Goal: Task Accomplishment & Management: Complete application form

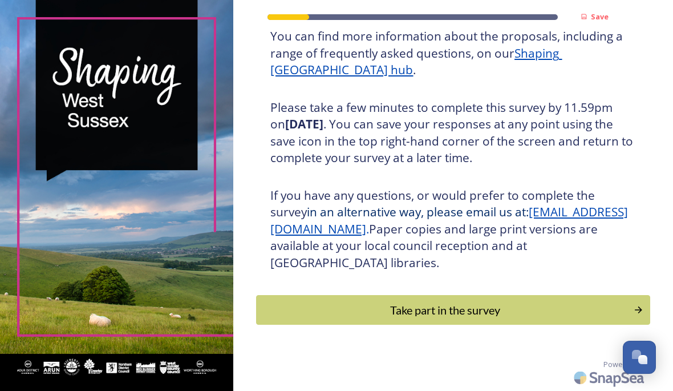
scroll to position [184, 0]
click at [469, 315] on div "Take part in the survey" at bounding box center [444, 309] width 365 height 17
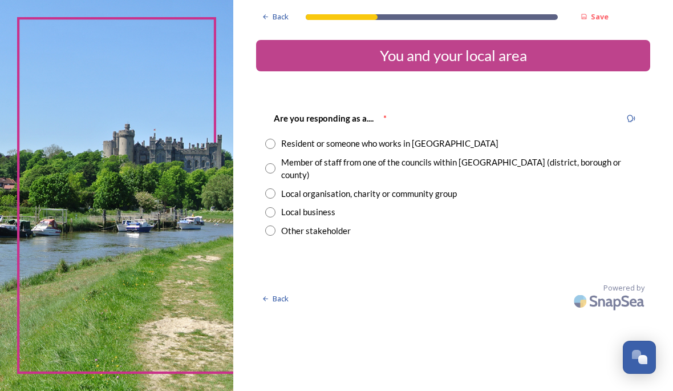
click at [275, 143] on input "radio" at bounding box center [270, 144] width 10 height 10
radio input "true"
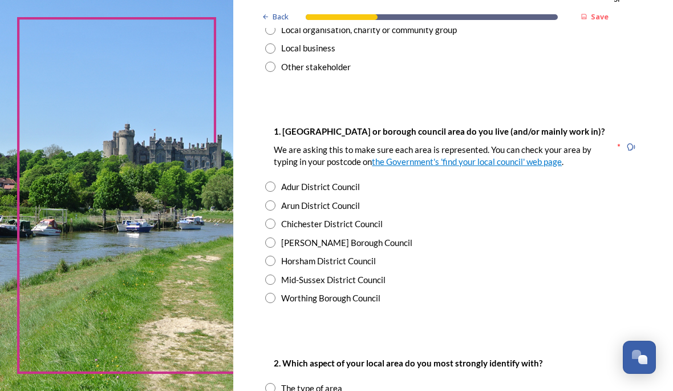
scroll to position [164, 0]
click at [275, 210] on input "radio" at bounding box center [270, 205] width 10 height 10
radio input "true"
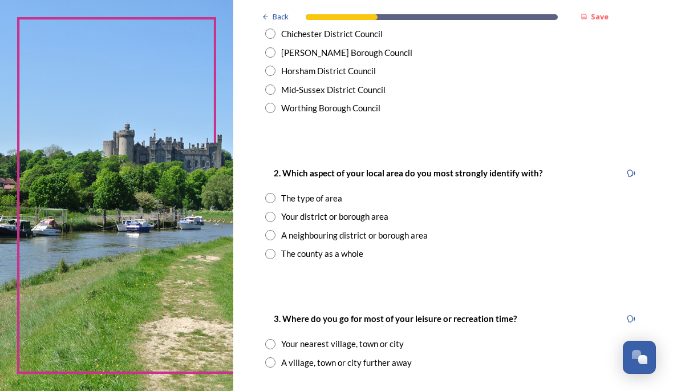
scroll to position [354, 0]
click at [275, 221] on input "radio" at bounding box center [270, 216] width 10 height 10
radio input "true"
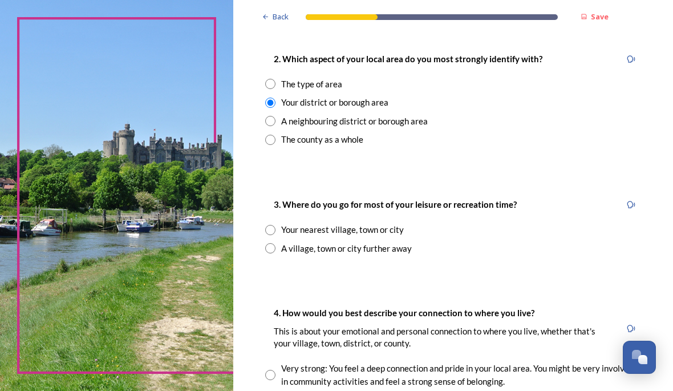
scroll to position [468, 0]
click at [275, 234] on input "radio" at bounding box center [270, 229] width 10 height 10
radio input "true"
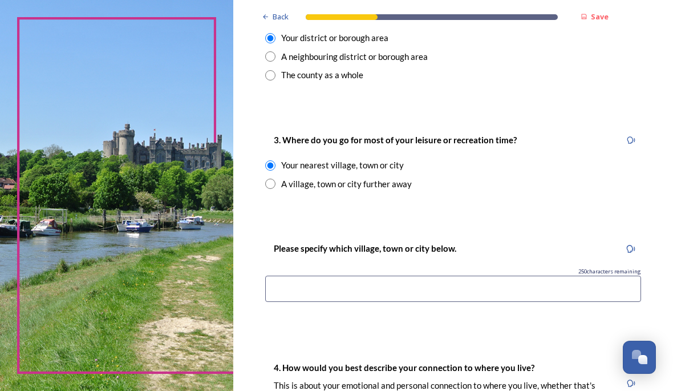
scroll to position [533, 0]
click at [474, 295] on input at bounding box center [453, 288] width 376 height 26
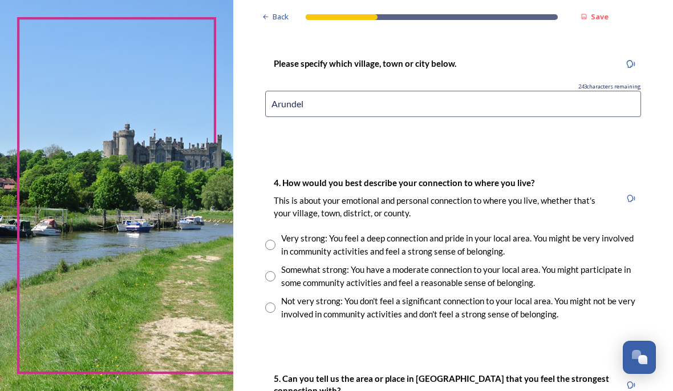
scroll to position [718, 0]
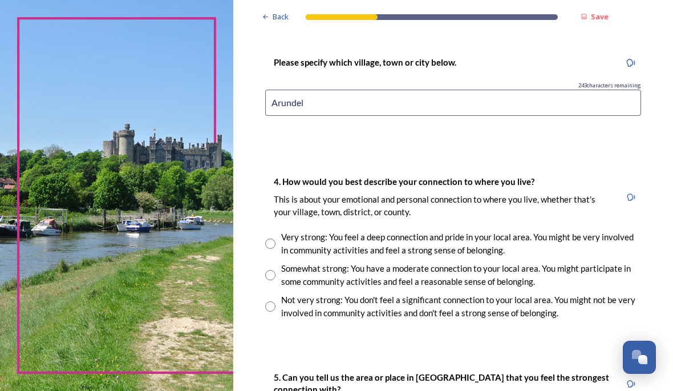
type input "Arundel"
click at [275, 311] on input "radio" at bounding box center [270, 306] width 10 height 10
radio input "true"
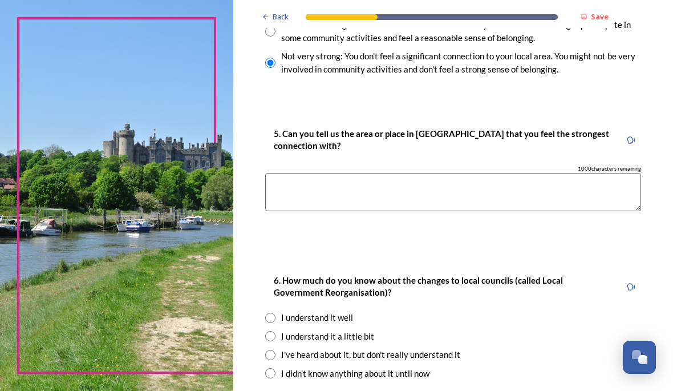
scroll to position [963, 0]
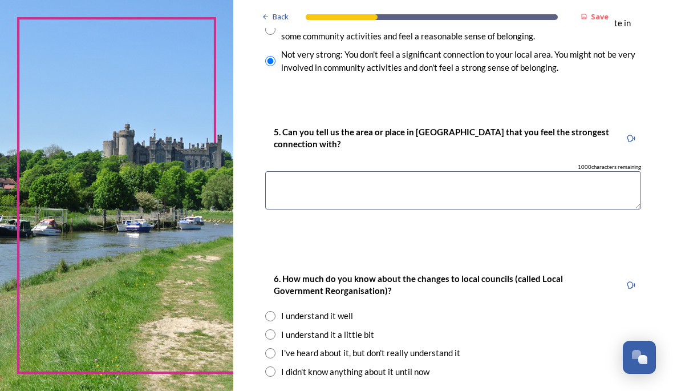
click at [375, 189] on textarea at bounding box center [453, 190] width 376 height 38
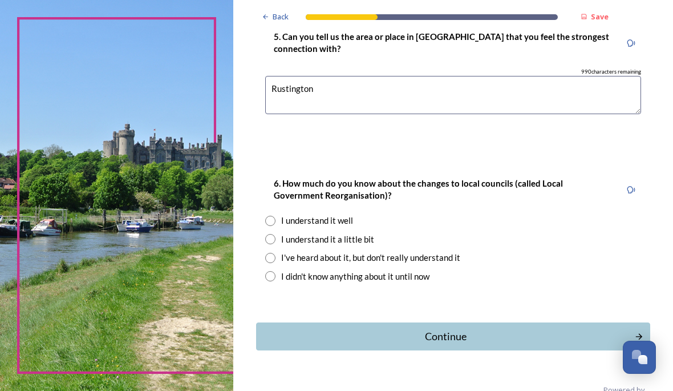
scroll to position [1060, 0]
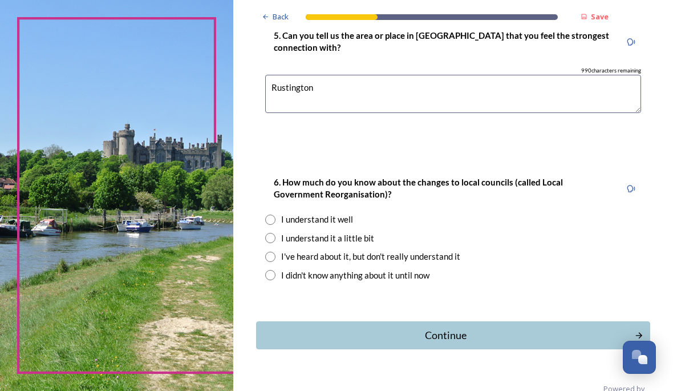
type textarea "Rustington"
click at [275, 239] on input "radio" at bounding box center [270, 238] width 10 height 10
radio input "true"
click at [491, 330] on div "Continue" at bounding box center [445, 334] width 366 height 15
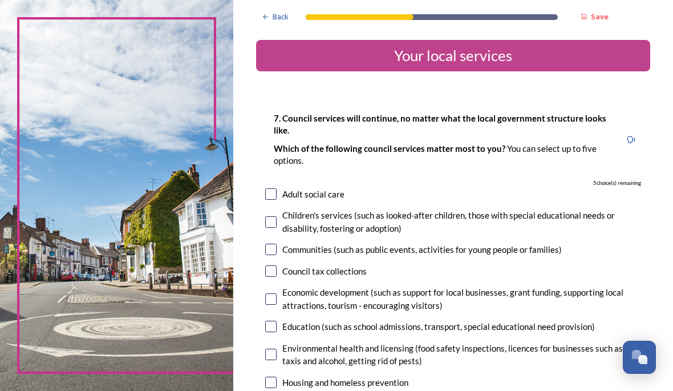
click at [277, 267] on input "checkbox" at bounding box center [270, 270] width 11 height 11
checkbox input "true"
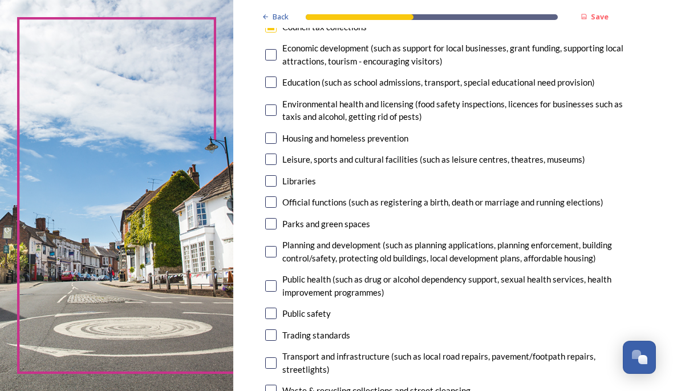
scroll to position [247, 0]
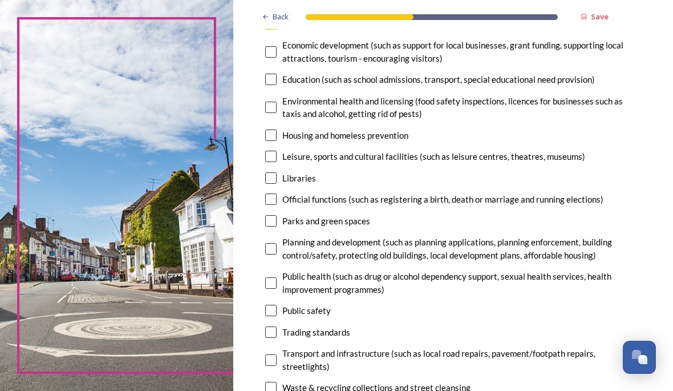
click at [277, 218] on input "checkbox" at bounding box center [270, 220] width 11 height 11
checkbox input "true"
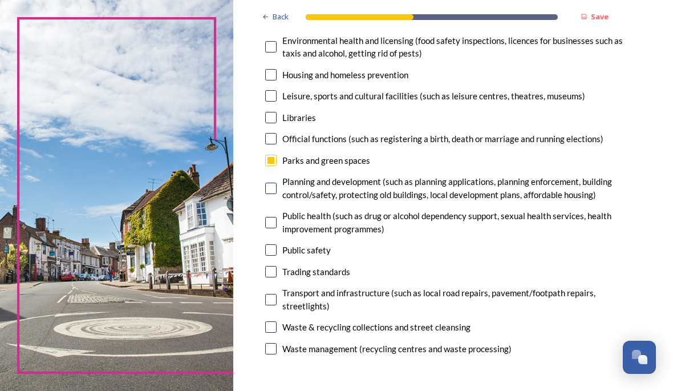
scroll to position [309, 0]
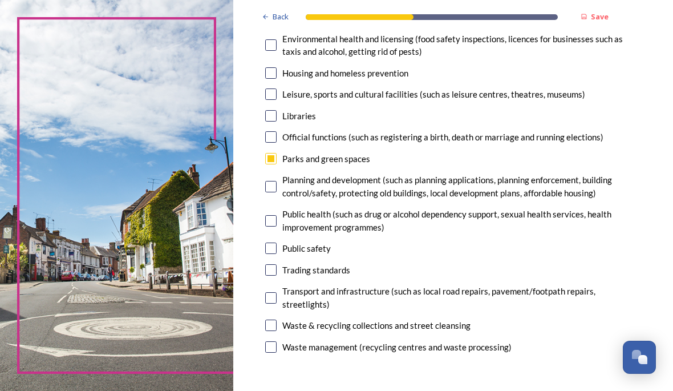
click at [277, 331] on input "checkbox" at bounding box center [270, 324] width 11 height 11
checkbox input "true"
click at [277, 303] on input "checkbox" at bounding box center [270, 297] width 11 height 11
checkbox input "true"
click at [299, 257] on div "7. Council services will continue, no matter what the local government structur…" at bounding box center [453, 79] width 394 height 577
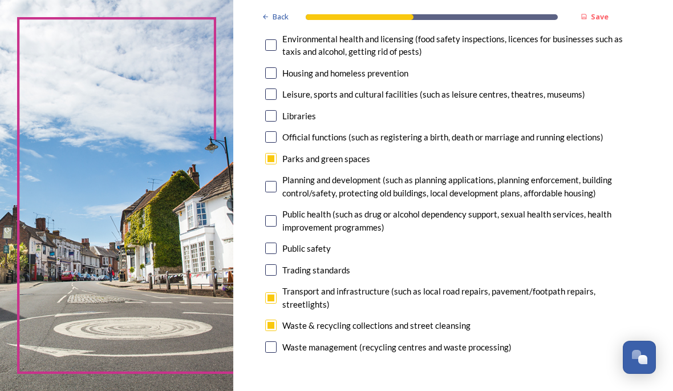
click at [277, 254] on input "checkbox" at bounding box center [270, 247] width 11 height 11
checkbox input "true"
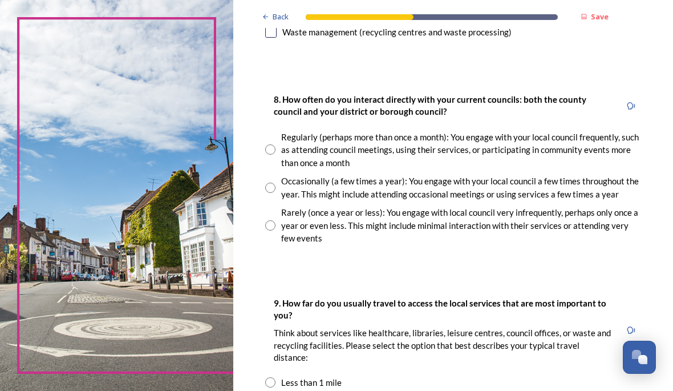
scroll to position [624, 0]
click at [275, 230] on input "radio" at bounding box center [270, 225] width 10 height 10
radio input "true"
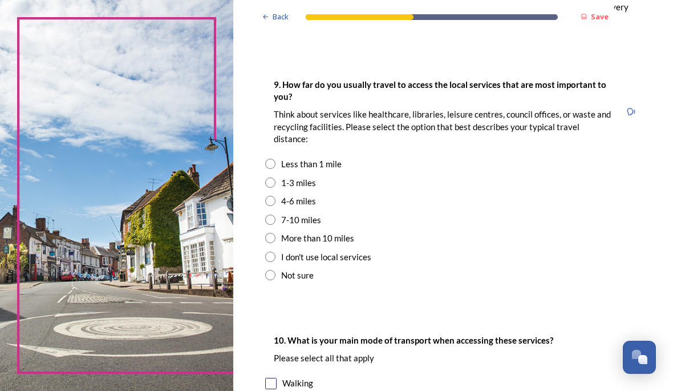
scroll to position [843, 0]
click at [275, 187] on input "radio" at bounding box center [270, 182] width 10 height 10
radio input "true"
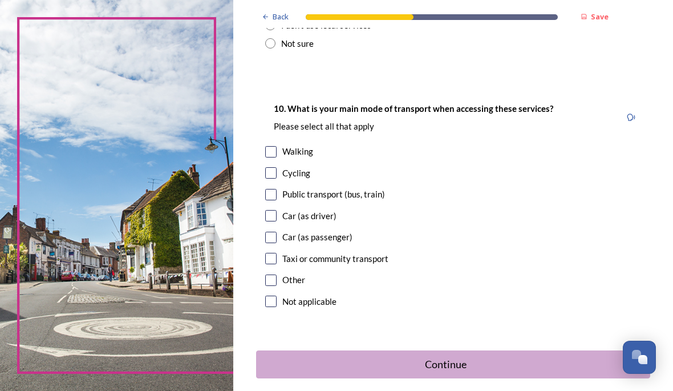
scroll to position [1074, 0]
click at [277, 221] on input "checkbox" at bounding box center [270, 215] width 11 height 11
checkbox input "true"
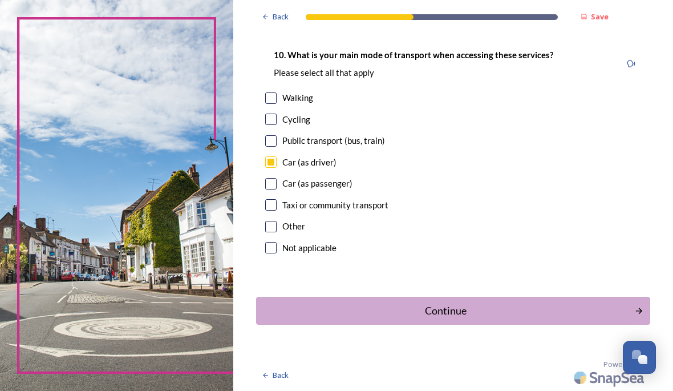
scroll to position [1136, 0]
click at [485, 312] on div "Continue" at bounding box center [445, 310] width 366 height 15
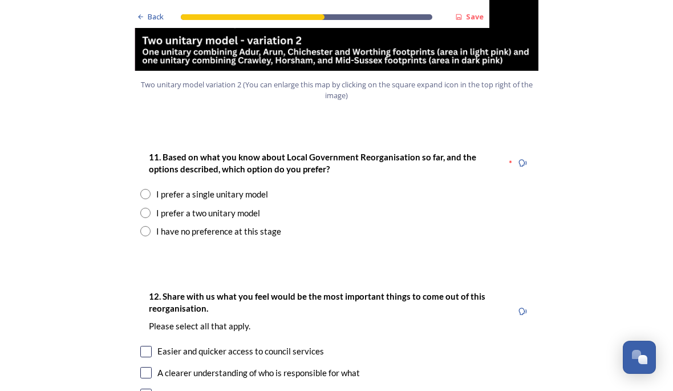
scroll to position [1446, 0]
click at [145, 208] on input "radio" at bounding box center [145, 213] width 10 height 10
radio input "true"
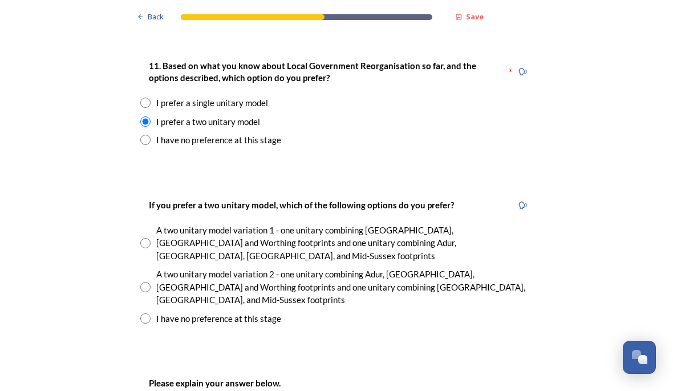
scroll to position [1548, 0]
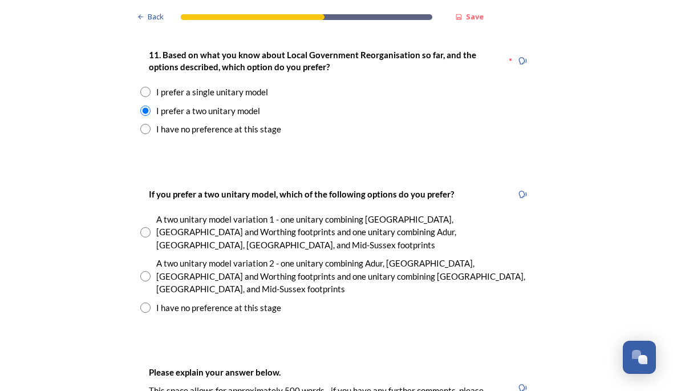
click at [146, 271] on input "radio" at bounding box center [145, 276] width 10 height 10
radio input "true"
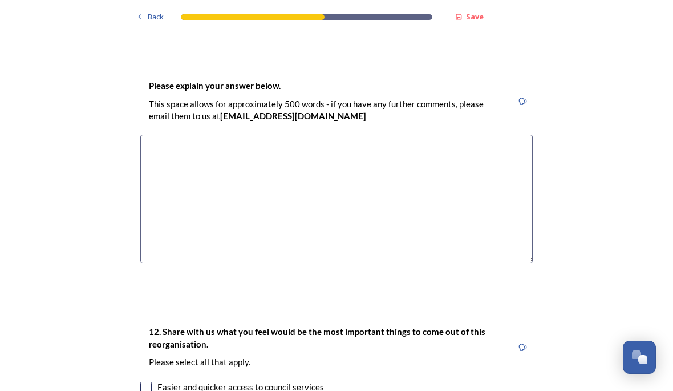
scroll to position [1833, 0]
click at [192, 135] on textarea at bounding box center [336, 199] width 392 height 128
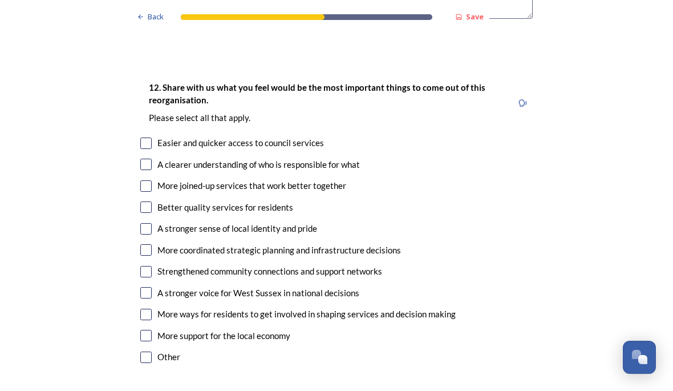
scroll to position [2078, 0]
type textarea "To be honest it should be left as it is."
click at [145, 351] on input "checkbox" at bounding box center [145, 356] width 11 height 11
checkbox input "true"
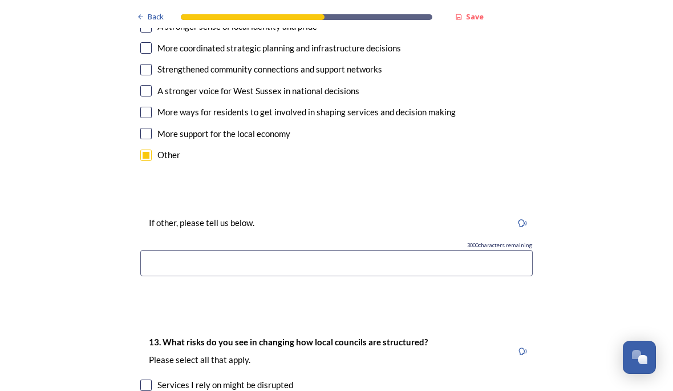
scroll to position [2280, 0]
click at [220, 250] on input at bounding box center [336, 263] width 392 height 26
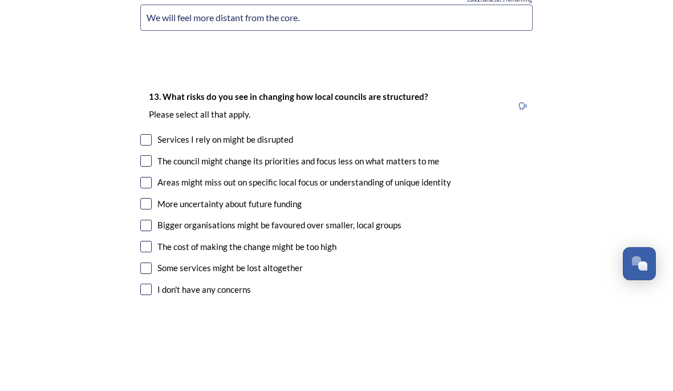
scroll to position [2432, 0]
type input "We will feel more distant from the core."
click at [147, 228] on input "checkbox" at bounding box center [145, 233] width 11 height 11
checkbox input "true"
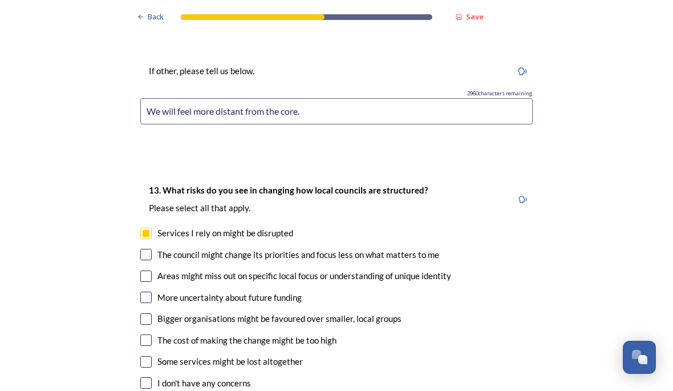
click at [141, 249] on input "checkbox" at bounding box center [145, 254] width 11 height 11
checkbox input "true"
click at [148, 270] on input "checkbox" at bounding box center [145, 275] width 11 height 11
checkbox input "true"
click at [148, 291] on input "checkbox" at bounding box center [145, 296] width 11 height 11
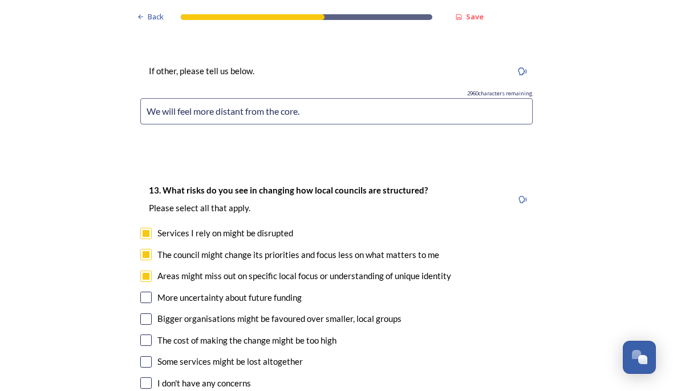
checkbox input "true"
click at [149, 313] on input "checkbox" at bounding box center [145, 318] width 11 height 11
checkbox input "true"
click at [144, 334] on input "checkbox" at bounding box center [145, 339] width 11 height 11
checkbox input "true"
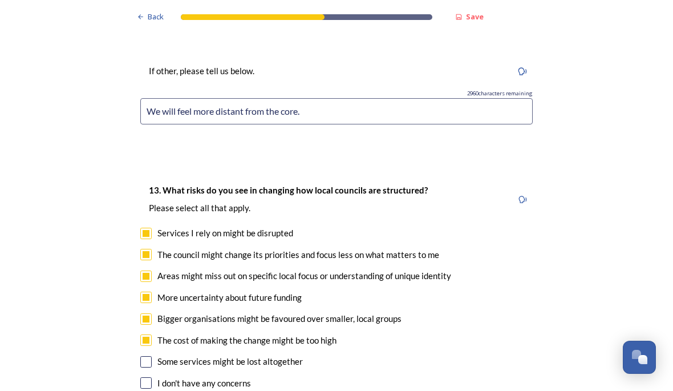
click at [150, 355] on div "Some services might be lost altogether" at bounding box center [336, 361] width 392 height 13
checkbox input "true"
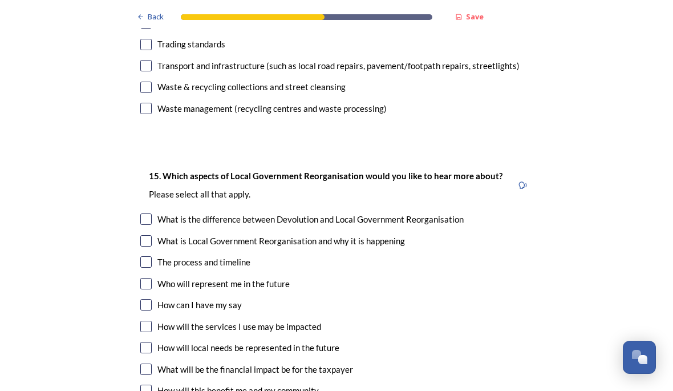
scroll to position [3322, 0]
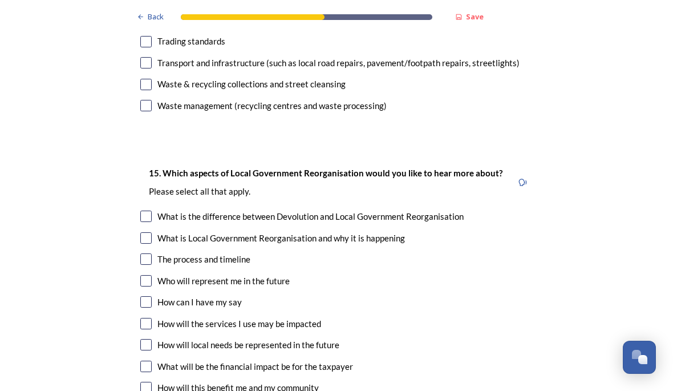
click at [150, 275] on input "checkbox" at bounding box center [145, 280] width 11 height 11
checkbox input "true"
click at [148, 318] on input "checkbox" at bounding box center [145, 323] width 11 height 11
checkbox input "true"
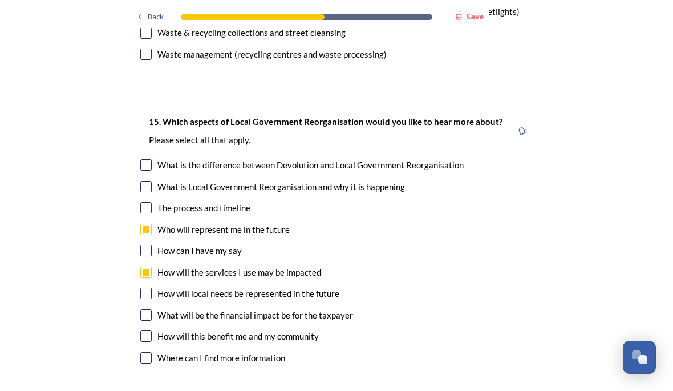
scroll to position [3374, 0]
click at [147, 287] on input "checkbox" at bounding box center [145, 292] width 11 height 11
checkbox input "true"
click at [142, 309] on input "checkbox" at bounding box center [145, 314] width 11 height 11
checkbox input "true"
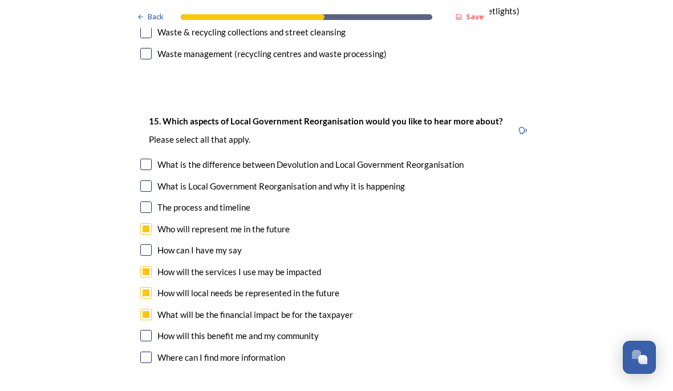
click at [147, 330] on input "checkbox" at bounding box center [145, 335] width 11 height 11
checkbox input "true"
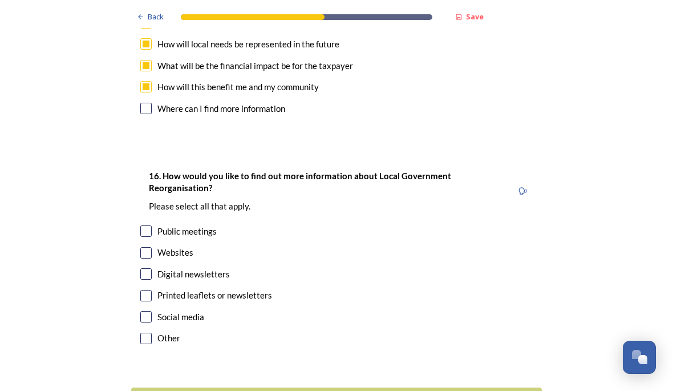
scroll to position [3622, 0]
click at [150, 248] on input "checkbox" at bounding box center [145, 253] width 11 height 11
checkbox input "true"
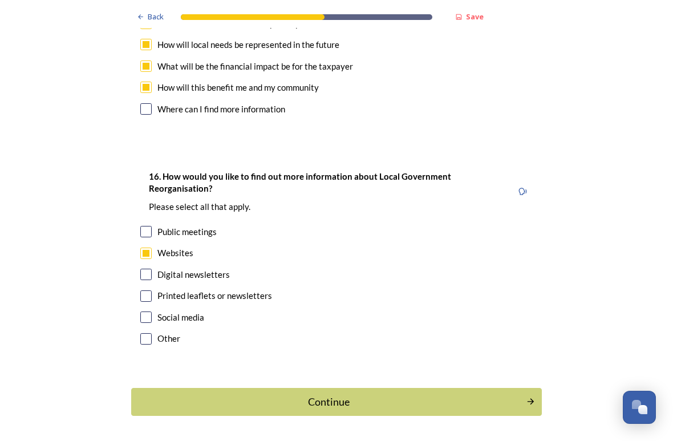
scroll to position [3572, 0]
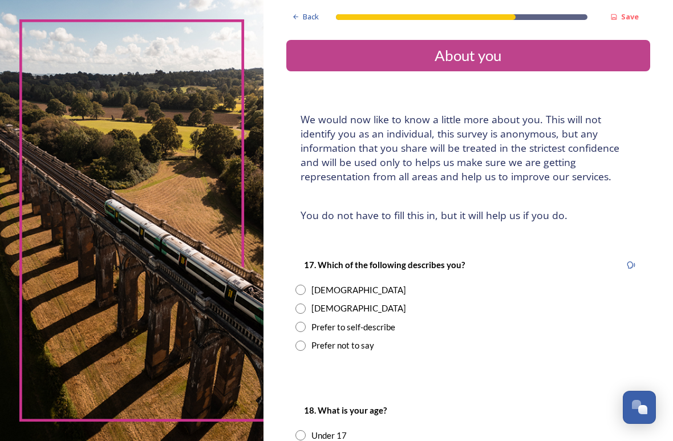
click at [306, 289] on input "radio" at bounding box center [300, 290] width 10 height 10
radio input "true"
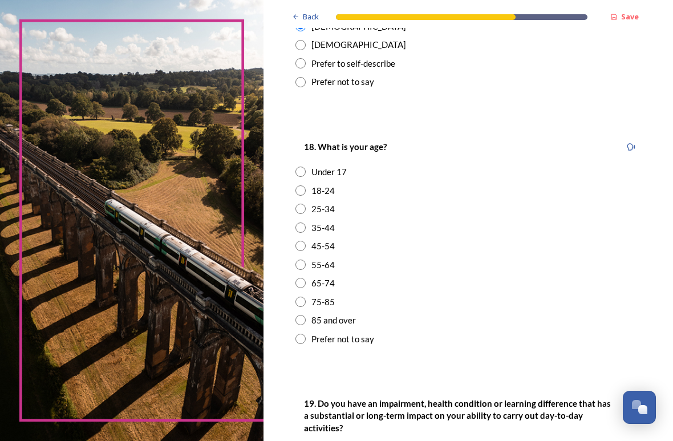
scroll to position [263, 0]
click at [304, 260] on input "radio" at bounding box center [300, 264] width 10 height 10
radio input "true"
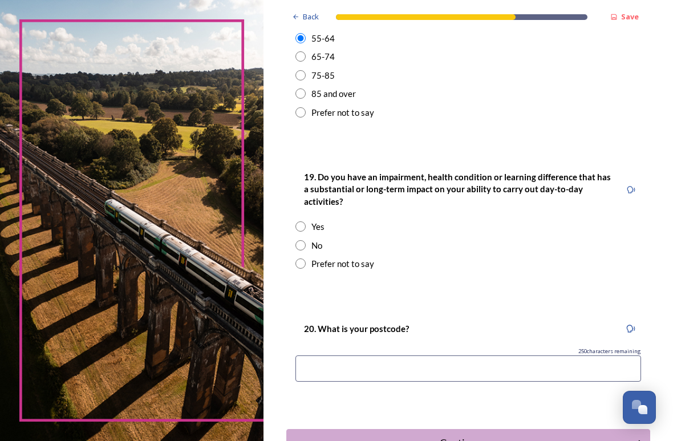
scroll to position [490, 0]
click at [303, 240] on input "radio" at bounding box center [300, 245] width 10 height 10
radio input "true"
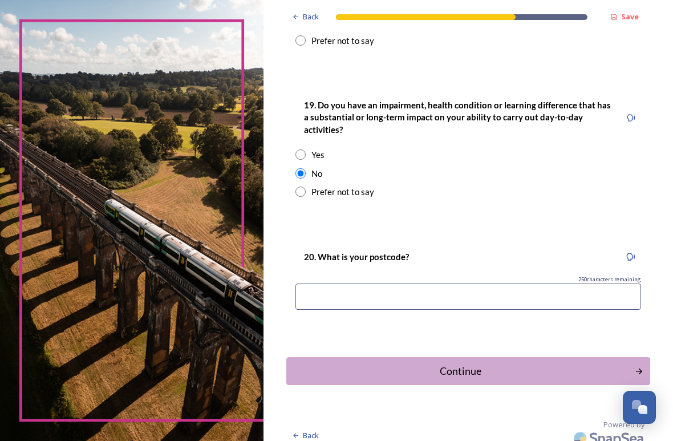
scroll to position [561, 0]
click at [456, 287] on input at bounding box center [468, 297] width 346 height 26
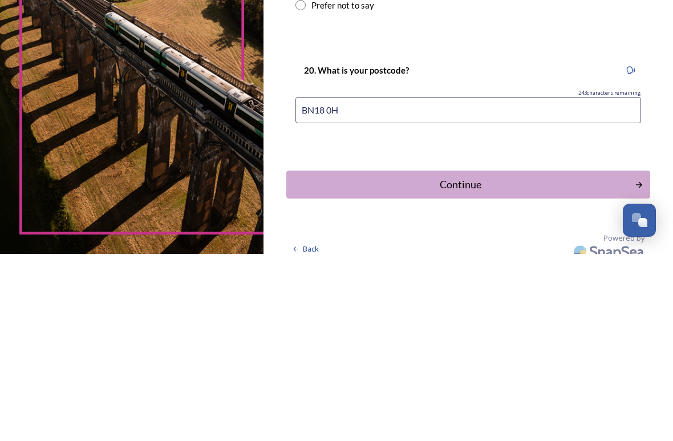
type input "BN18 0Ht"
click at [485, 364] on div "Continue" at bounding box center [461, 371] width 336 height 15
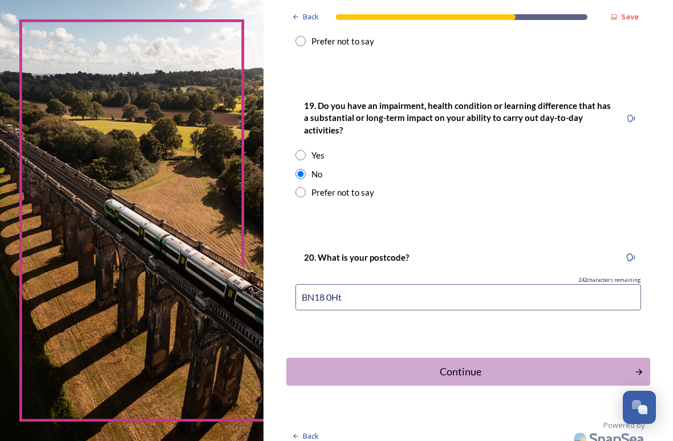
scroll to position [0, 0]
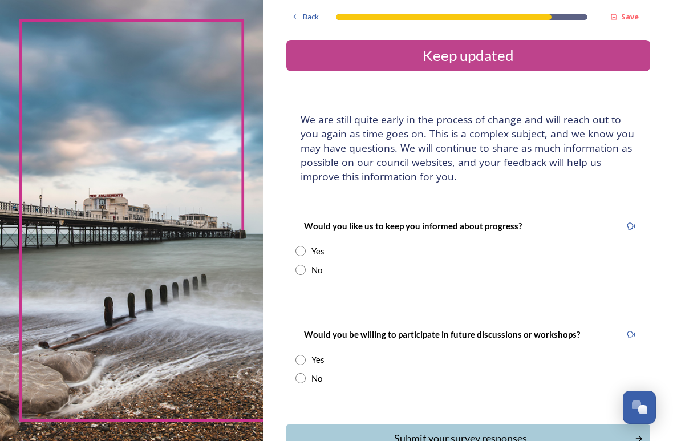
click at [305, 246] on input "radio" at bounding box center [300, 251] width 10 height 10
radio input "true"
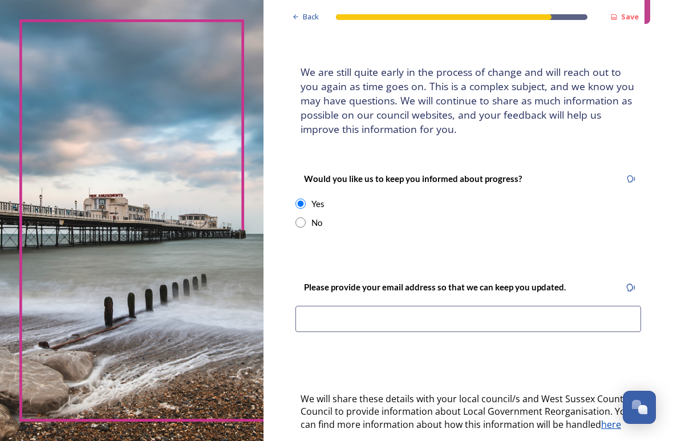
scroll to position [47, 0]
click at [473, 315] on input at bounding box center [468, 319] width 346 height 26
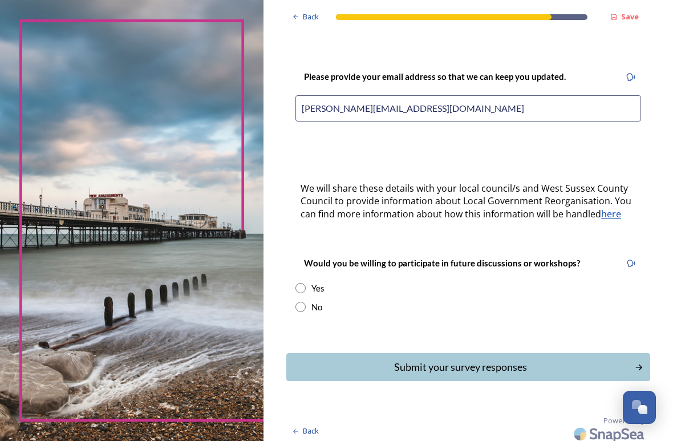
scroll to position [257, 0]
type input "[PERSON_NAME][EMAIL_ADDRESS][DOMAIN_NAME]"
click at [306, 304] on input "radio" at bounding box center [300, 307] width 10 height 10
radio input "true"
click at [528, 360] on div "Submit your survey responses" at bounding box center [461, 367] width 336 height 15
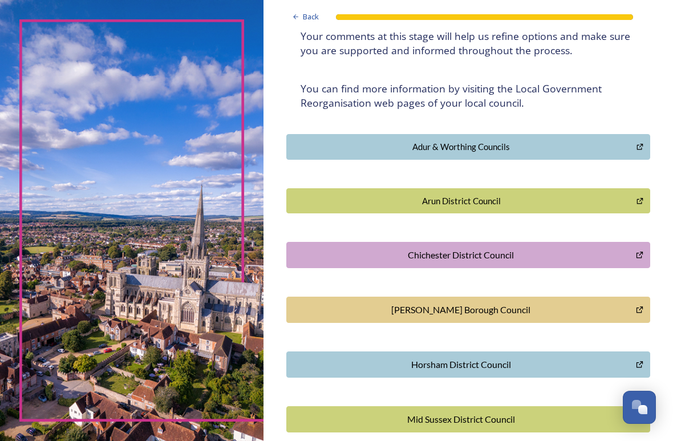
scroll to position [181, 0]
click at [528, 195] on div "Arun District Council" at bounding box center [462, 200] width 338 height 13
